Goal: Task Accomplishment & Management: Complete application form

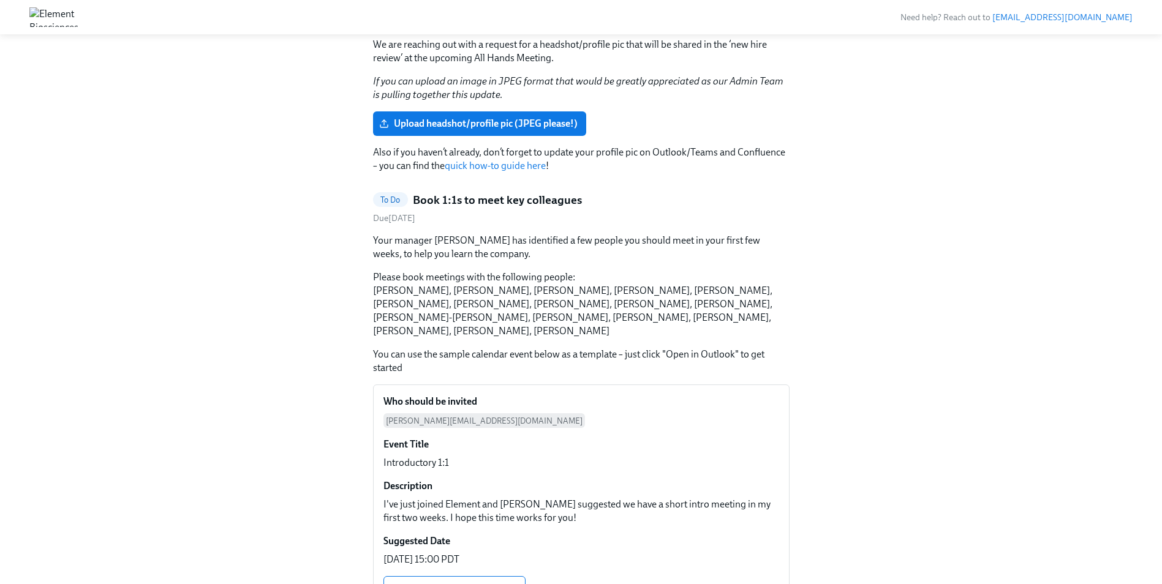
scroll to position [278, 0]
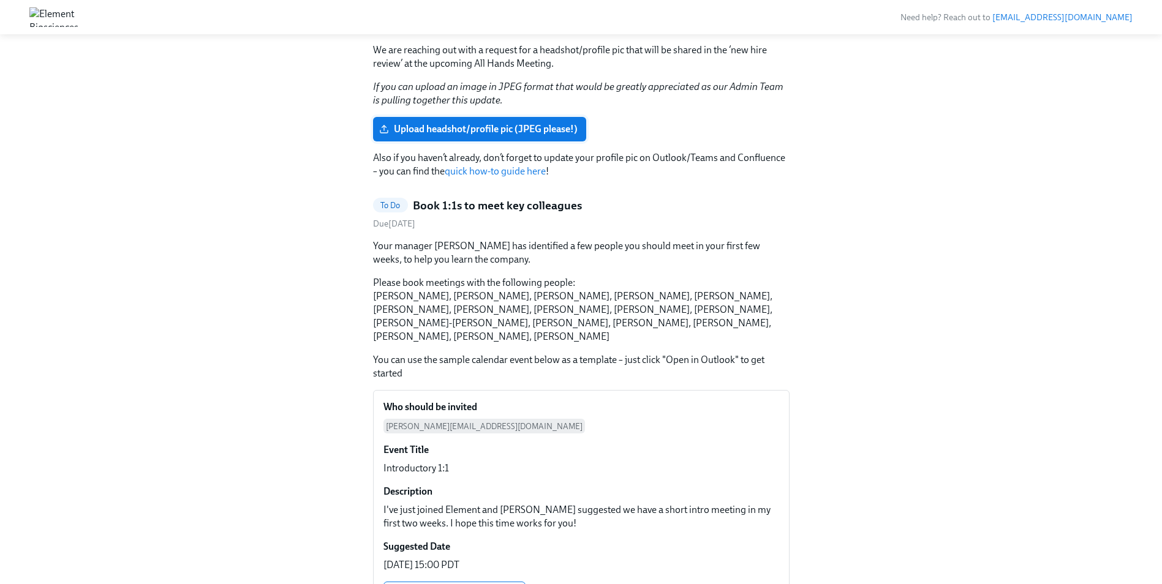
click at [460, 126] on span "Upload headshot/profile pic (JPEG please!)" at bounding box center [480, 129] width 196 height 12
click at [0, 0] on input "Upload headshot/profile pic (JPEG please!)" at bounding box center [0, 0] width 0 height 0
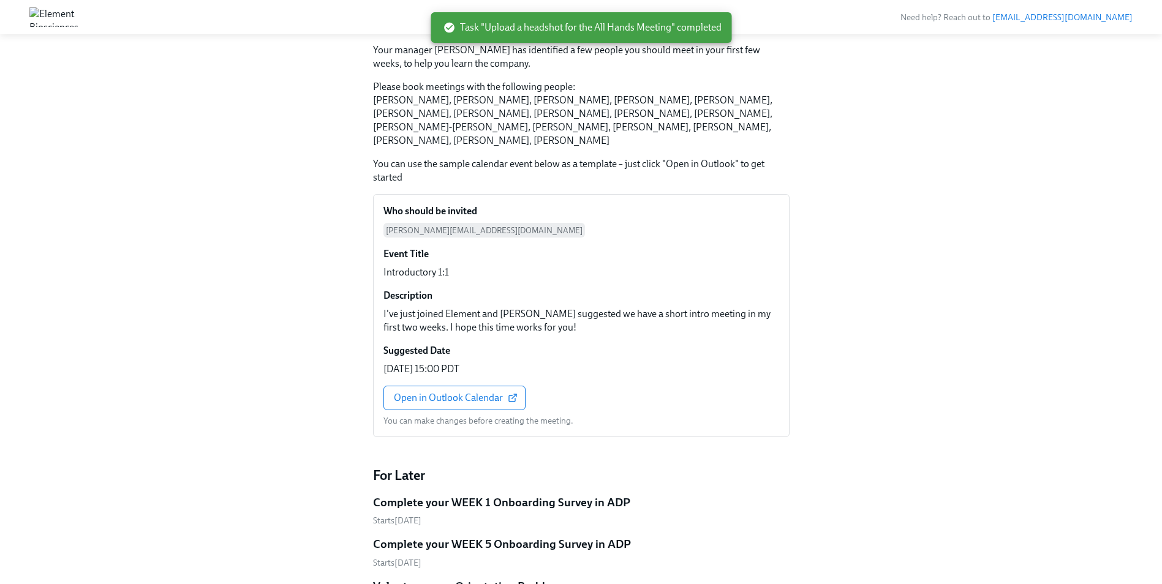
scroll to position [81, 0]
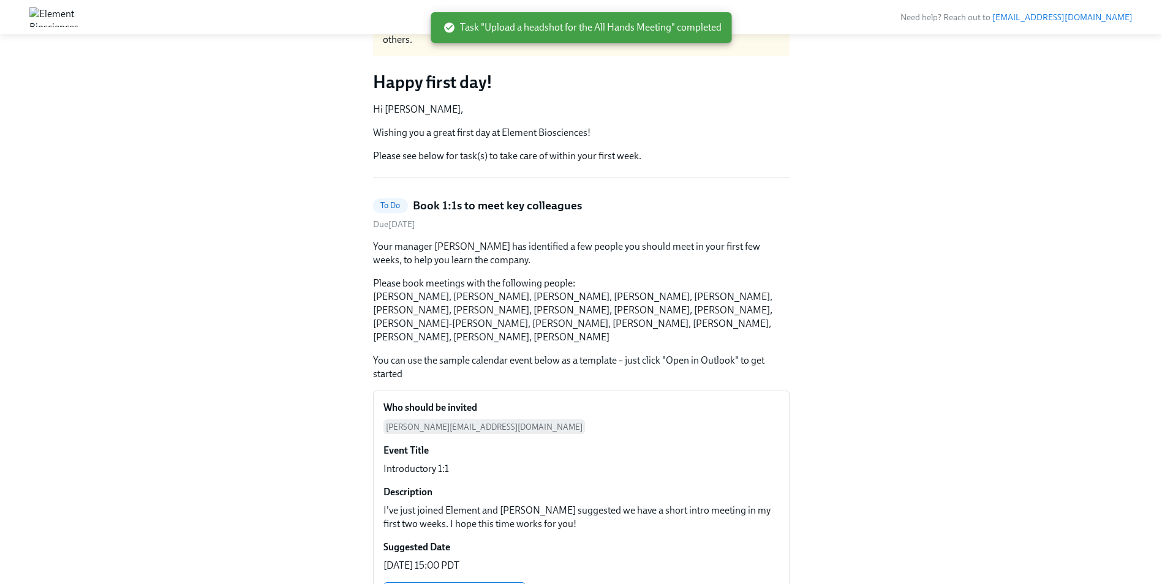
click at [498, 169] on div "Hi [PERSON_NAME]! This is your personal task list for Element Onboarding at Ele…" at bounding box center [581, 505] width 417 height 1045
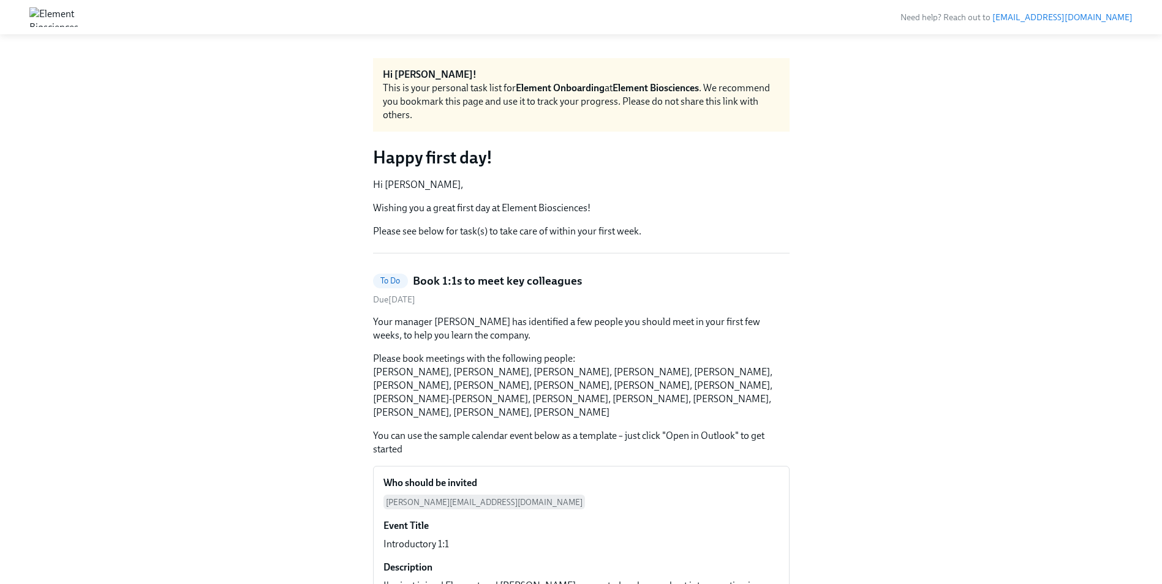
scroll to position [0, 0]
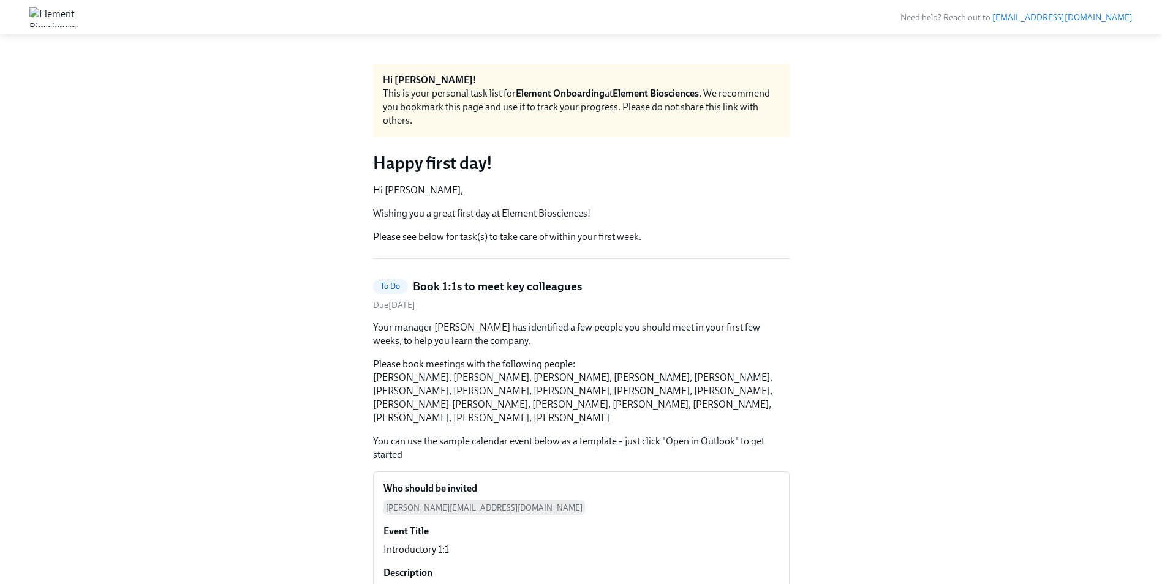
click at [55, 11] on img at bounding box center [53, 17] width 49 height 20
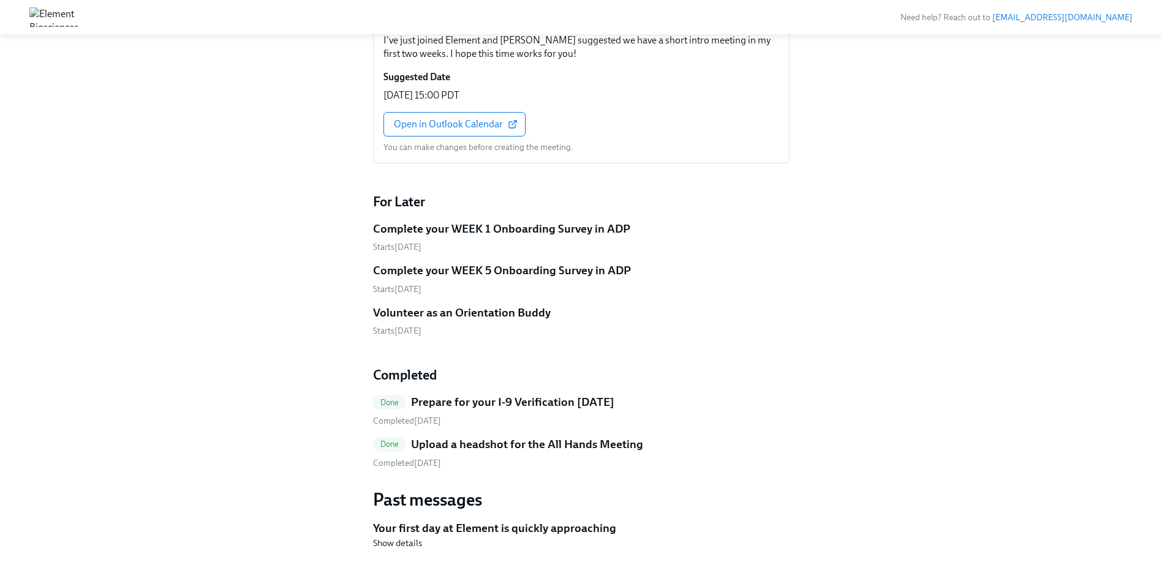
scroll to position [552, 0]
click at [391, 537] on span "Show details" at bounding box center [397, 543] width 49 height 12
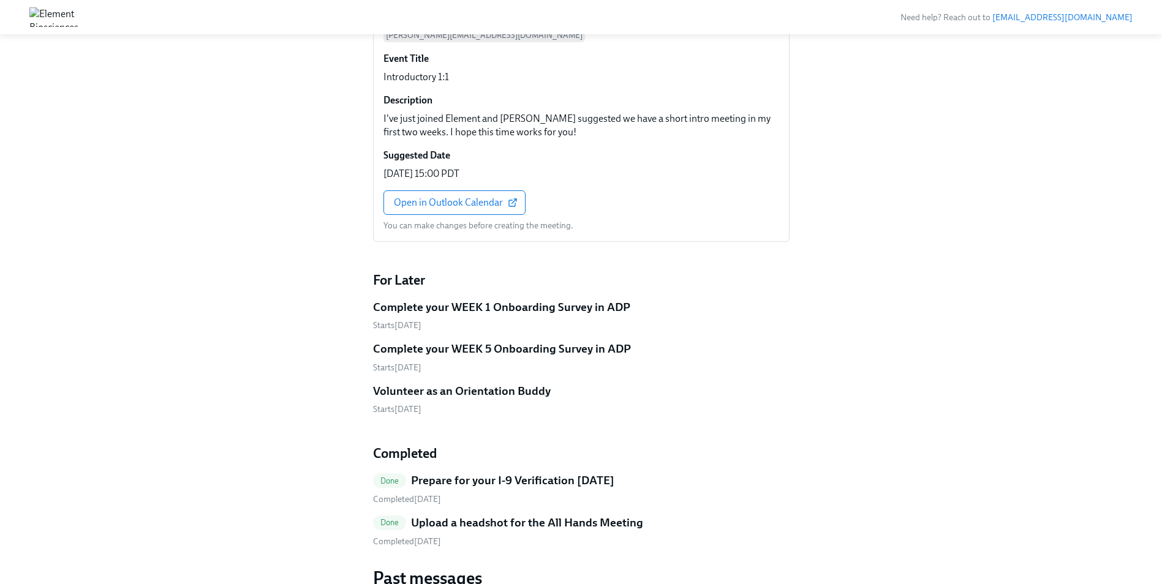
scroll to position [472, 0]
click at [456, 516] on h5 "Upload a headshot for the All Hands Meeting" at bounding box center [527, 524] width 232 height 16
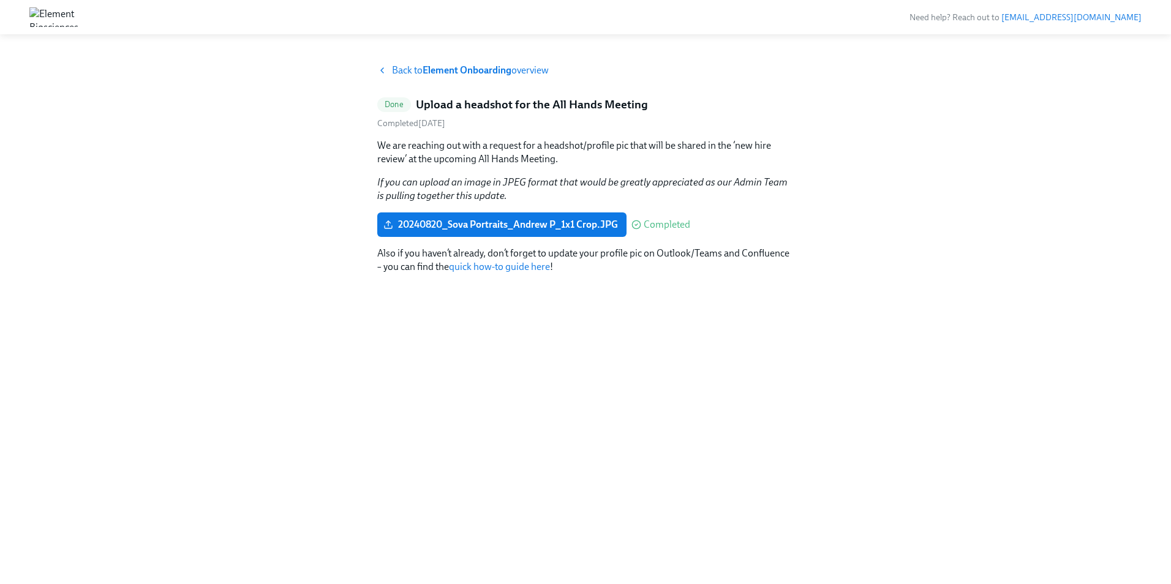
click at [533, 267] on link "quick how-to guide here" at bounding box center [499, 267] width 101 height 12
click at [384, 65] on div "Back to Element Onboarding overview" at bounding box center [585, 70] width 417 height 13
